Goal: Task Accomplishment & Management: Use online tool/utility

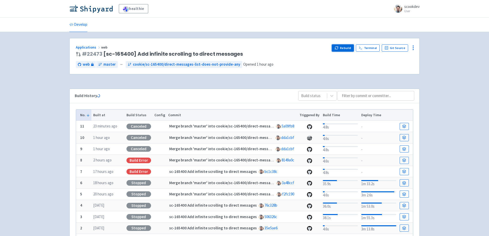
click at [348, 49] on button "Rebuild" at bounding box center [343, 48] width 22 height 7
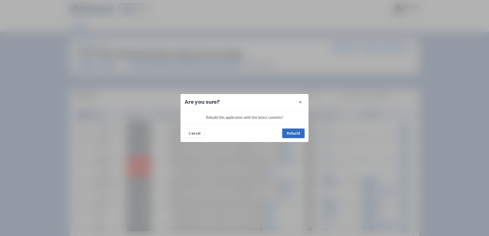
click at [292, 136] on button "Rebuild" at bounding box center [293, 133] width 22 height 9
